Goal: Information Seeking & Learning: Learn about a topic

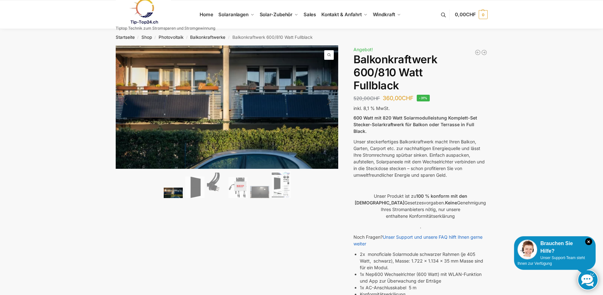
click at [330, 102] on link "Next" at bounding box center [327, 105] width 21 height 6
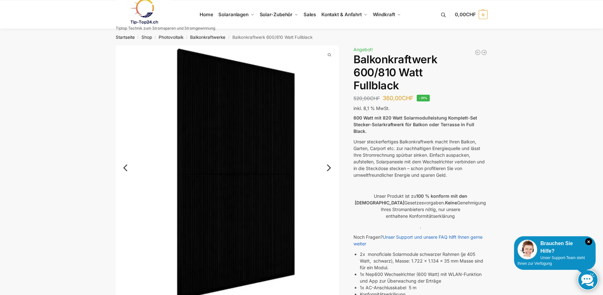
click at [330, 101] on img at bounding box center [227, 172] width 223 height 255
click at [327, 168] on link "Next" at bounding box center [327, 171] width 21 height 6
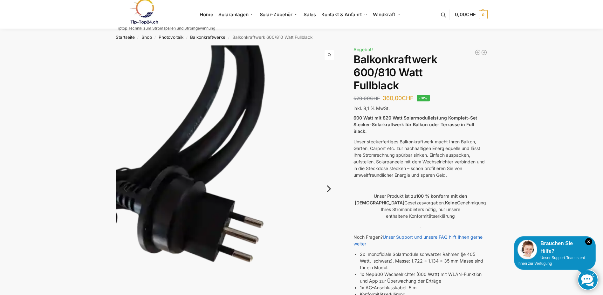
click at [327, 190] on link "Next" at bounding box center [327, 192] width 21 height 6
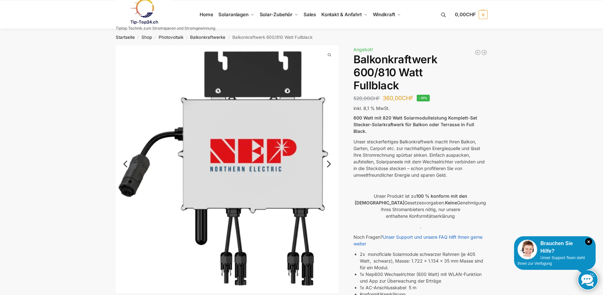
click at [330, 165] on link "Next" at bounding box center [327, 167] width 21 height 6
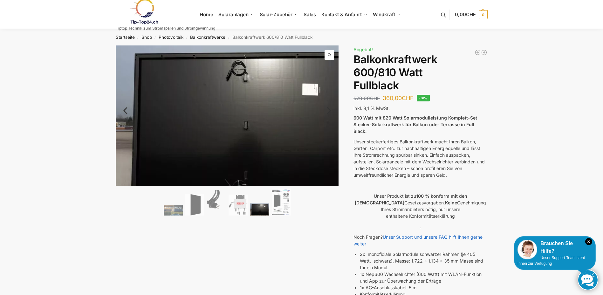
click at [330, 165] on img at bounding box center [243, 125] width 254 height 160
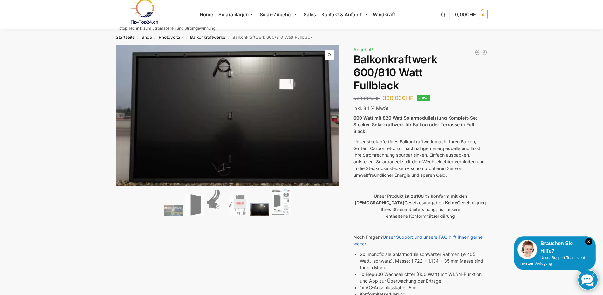
drag, startPoint x: 41, startPoint y: 100, endPoint x: 45, endPoint y: 108, distance: 9.1
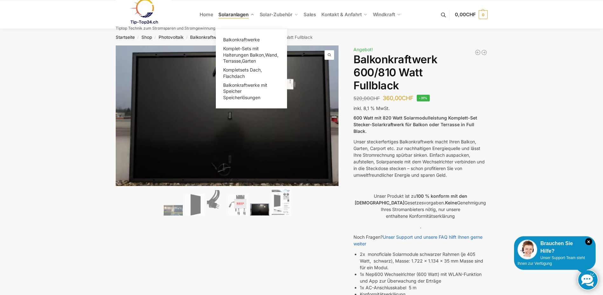
click at [231, 15] on span "Solaranlagen" at bounding box center [234, 14] width 30 height 6
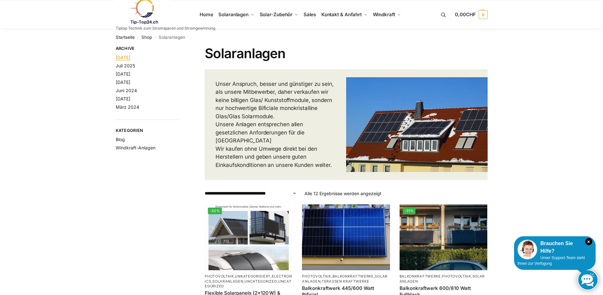
click at [130, 57] on link "August 2025" at bounding box center [123, 57] width 15 height 5
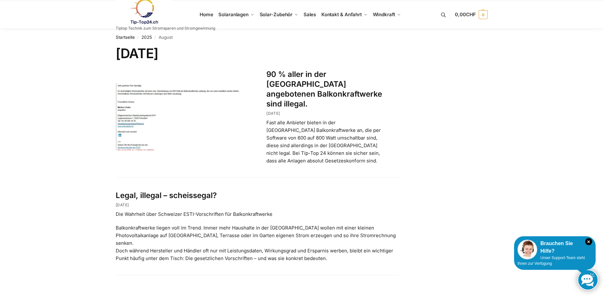
scroll to position [32, 0]
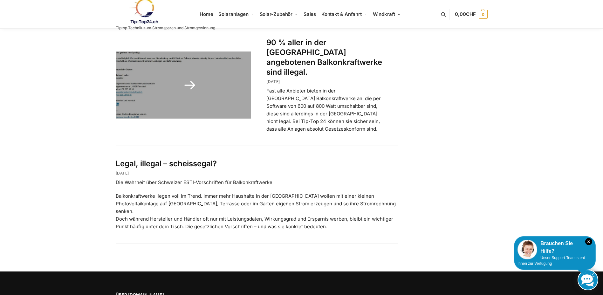
click at [133, 93] on link at bounding box center [184, 85] width 136 height 67
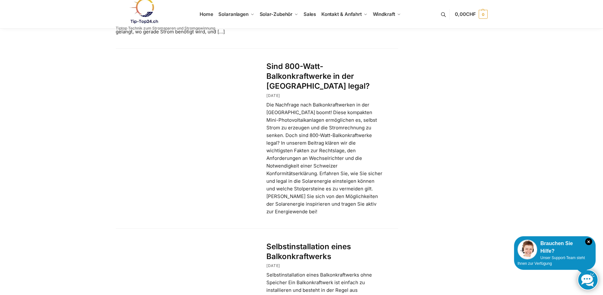
scroll to position [509, 0]
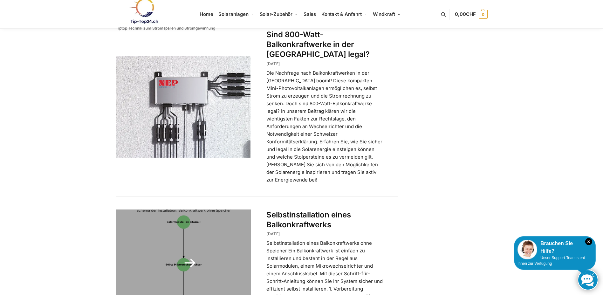
click at [194, 210] on link at bounding box center [184, 263] width 136 height 107
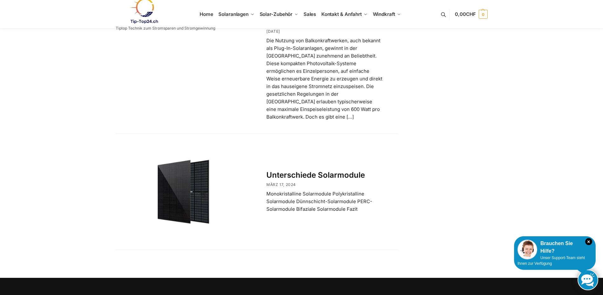
scroll to position [1222, 0]
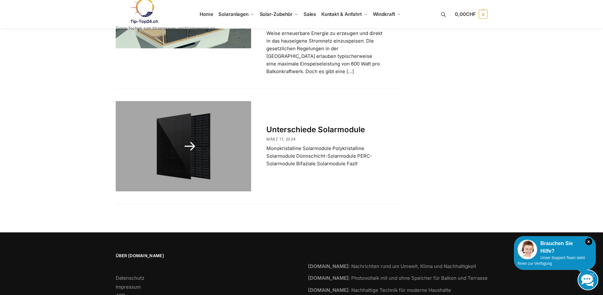
click at [192, 110] on link at bounding box center [184, 146] width 136 height 90
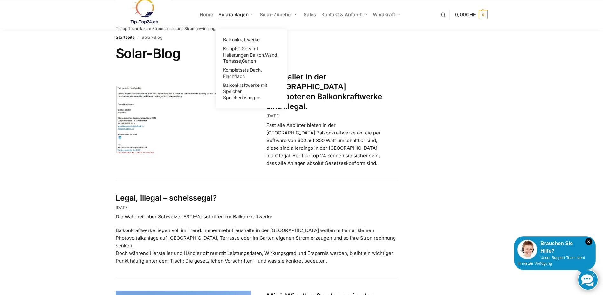
click at [234, 15] on span "Solaranlagen" at bounding box center [234, 14] width 30 height 6
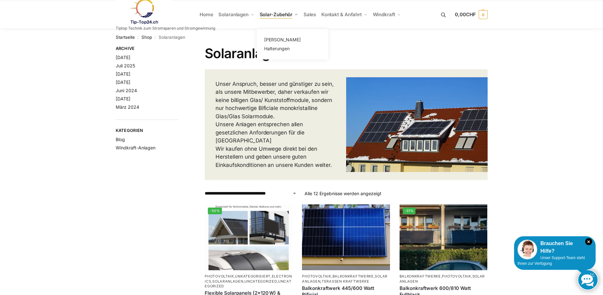
click at [274, 14] on span "Solar-Zubehör" at bounding box center [276, 14] width 33 height 6
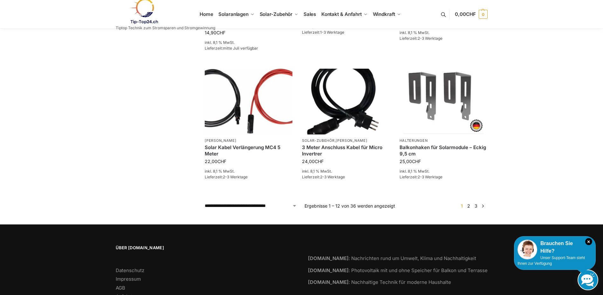
scroll to position [473, 0]
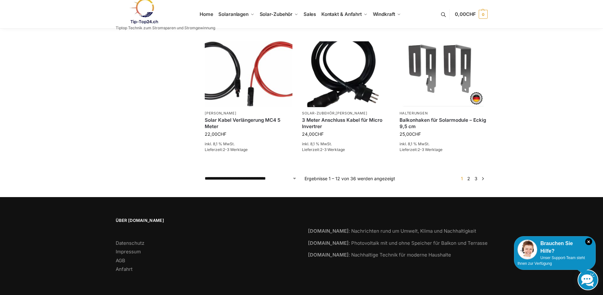
click at [470, 178] on link "2" at bounding box center [469, 178] width 6 height 5
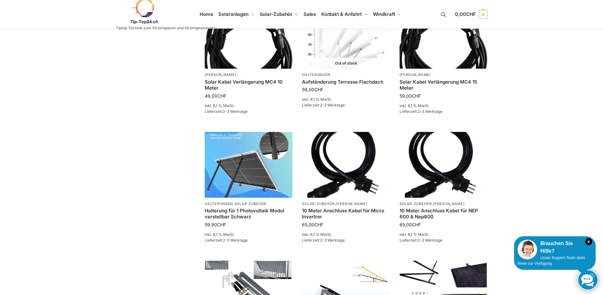
scroll to position [350, 0]
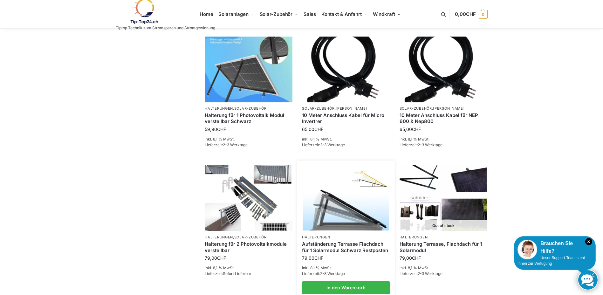
click at [369, 228] on img at bounding box center [346, 198] width 86 height 65
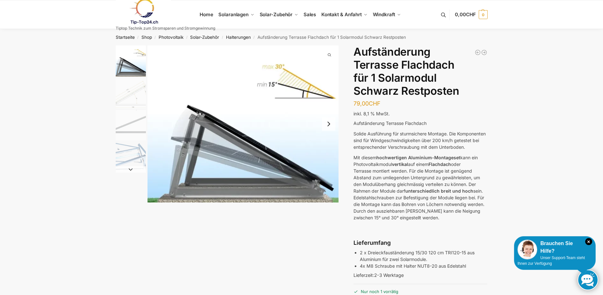
click at [327, 126] on button "Next slide" at bounding box center [328, 123] width 13 height 13
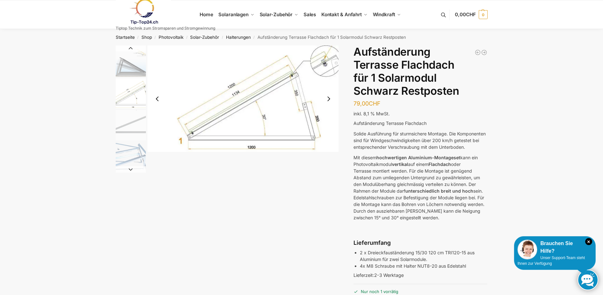
click at [330, 98] on button "Next slide" at bounding box center [328, 98] width 13 height 13
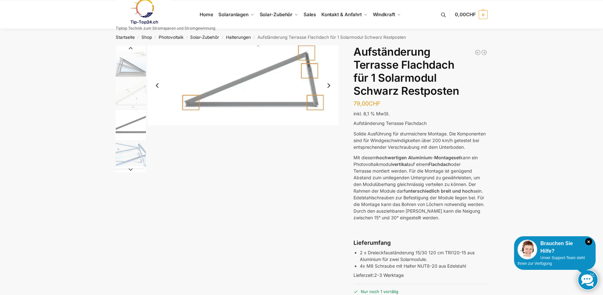
click at [328, 86] on button "Next slide" at bounding box center [328, 85] width 13 height 13
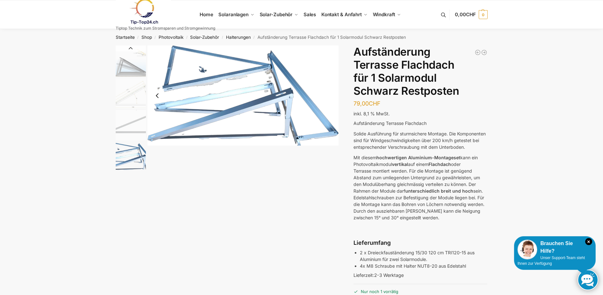
click at [207, 124] on img "4 / 4" at bounding box center [243, 95] width 191 height 100
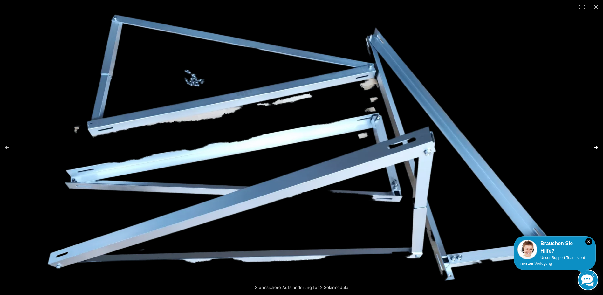
click at [595, 147] on button "Next (arrow right)" at bounding box center [592, 148] width 22 height 32
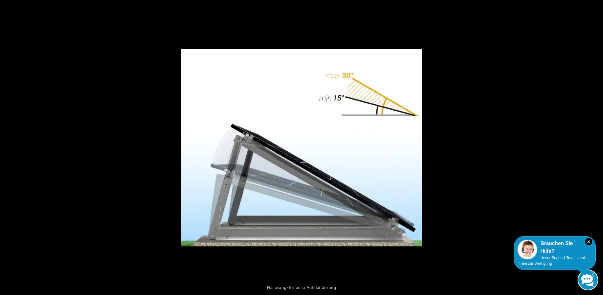
click at [595, 147] on button "Next (arrow right)" at bounding box center [592, 148] width 22 height 32
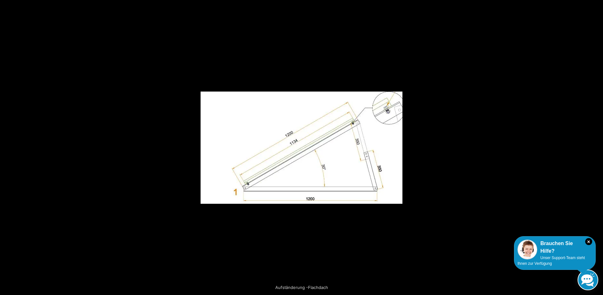
click at [595, 147] on button "Next (arrow right)" at bounding box center [592, 148] width 22 height 32
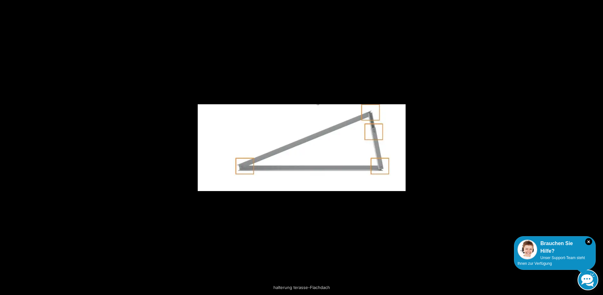
click at [595, 147] on button "Next (arrow right)" at bounding box center [592, 148] width 22 height 32
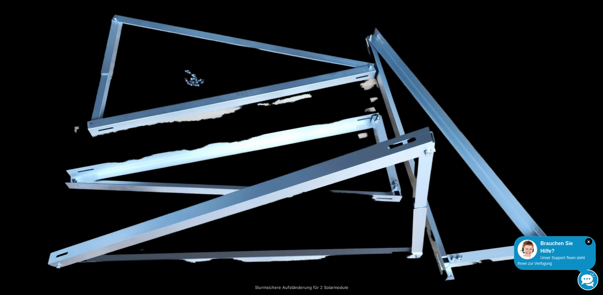
click at [595, 147] on button "Next (arrow right)" at bounding box center [592, 148] width 22 height 32
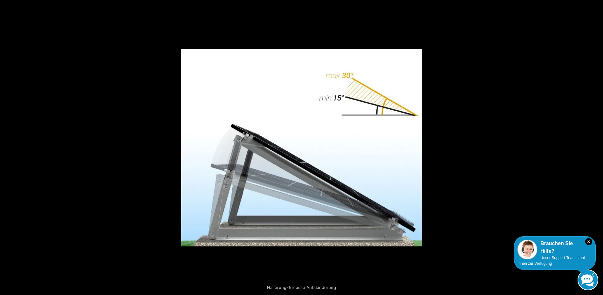
click at [595, 147] on button "Next (arrow right)" at bounding box center [592, 148] width 22 height 32
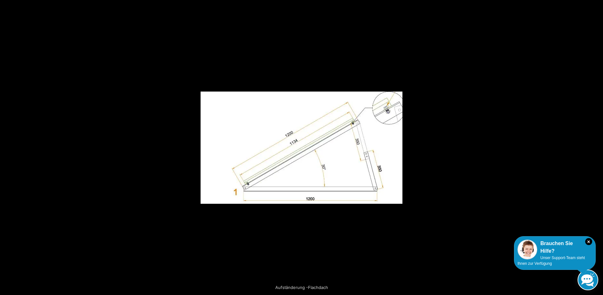
click at [595, 147] on button "Next (arrow right)" at bounding box center [592, 148] width 22 height 32
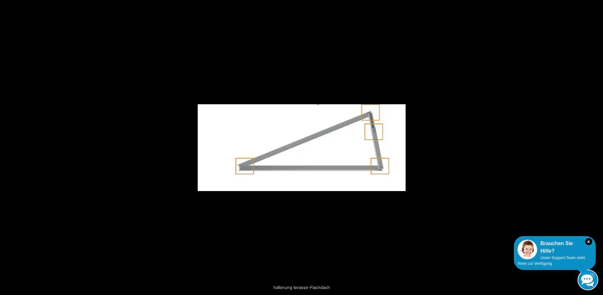
click at [595, 147] on button "Next (arrow right)" at bounding box center [592, 148] width 22 height 32
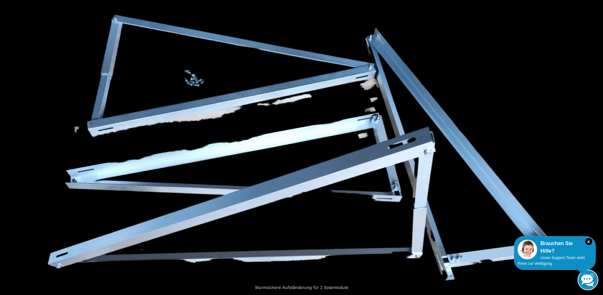
click at [595, 147] on button "Next (arrow right)" at bounding box center [592, 148] width 22 height 32
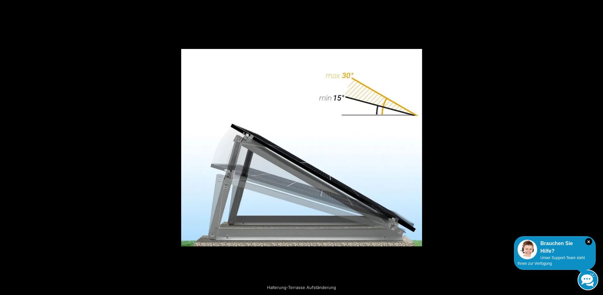
click at [595, 147] on button "Next (arrow right)" at bounding box center [592, 148] width 22 height 32
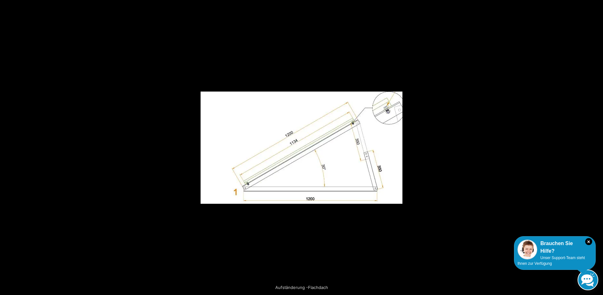
click at [595, 147] on button "Next (arrow right)" at bounding box center [592, 148] width 22 height 32
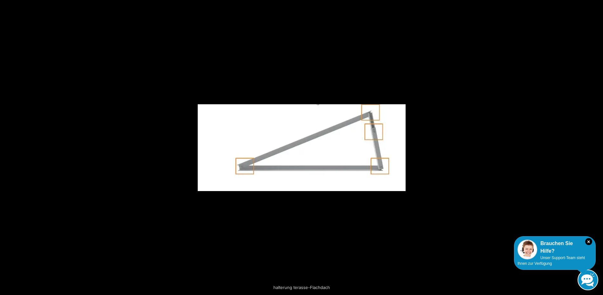
click at [595, 147] on button "Next (arrow right)" at bounding box center [592, 148] width 22 height 32
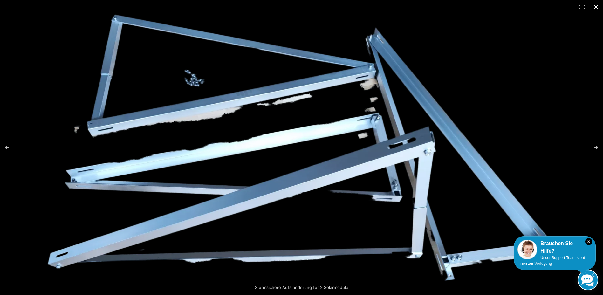
click at [595, 7] on button "Close (Esc)" at bounding box center [596, 7] width 14 height 14
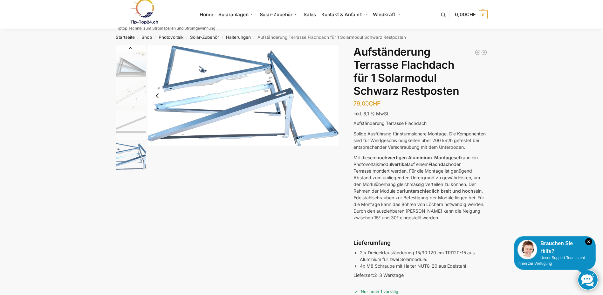
click at [129, 165] on img "4 / 4" at bounding box center [131, 157] width 30 height 30
click at [130, 161] on img "4 / 4" at bounding box center [131, 157] width 30 height 30
click at [221, 118] on img "4 / 4" at bounding box center [243, 95] width 191 height 100
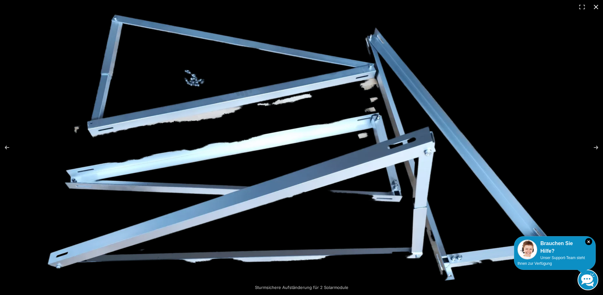
click at [595, 5] on button "Close (Esc)" at bounding box center [596, 7] width 14 height 14
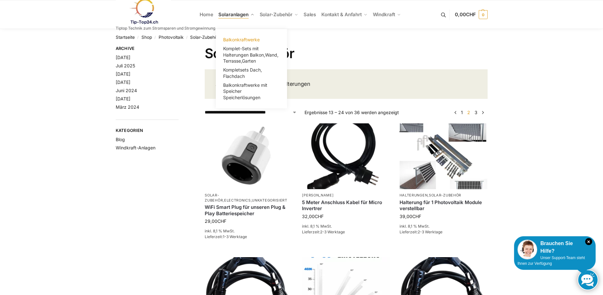
click at [230, 39] on span "Balkonkraftwerke" at bounding box center [241, 39] width 37 height 5
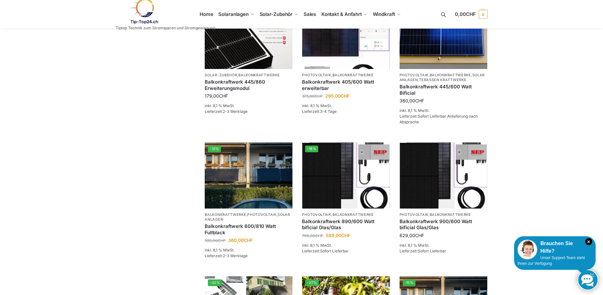
scroll to position [191, 0]
